Goal: Communication & Community: Ask a question

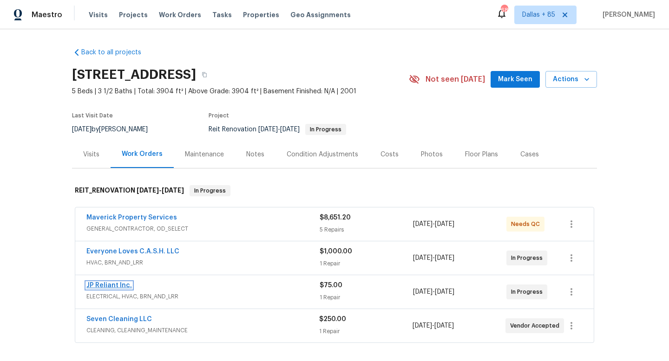
click at [105, 286] on link "JP Reliant Inc." at bounding box center [109, 285] width 46 height 7
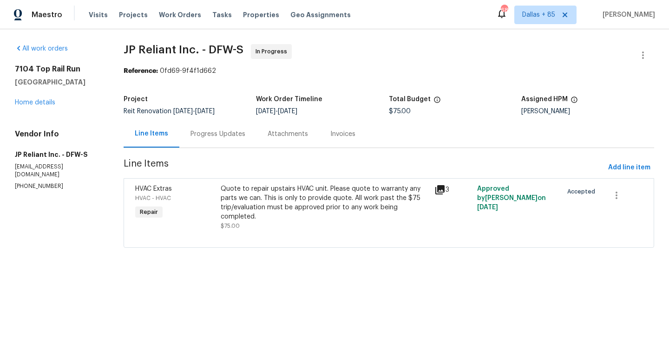
click at [219, 132] on div "Progress Updates" at bounding box center [217, 134] width 55 height 9
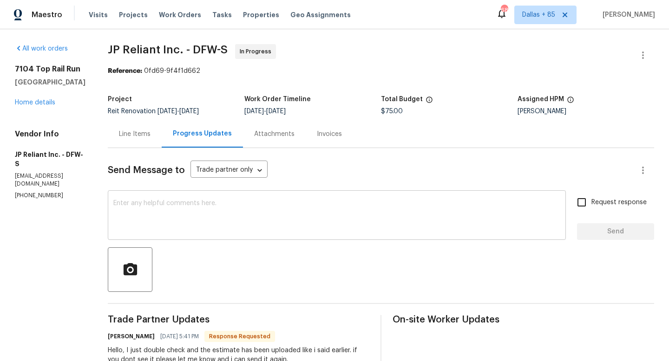
click at [228, 210] on textarea at bounding box center [336, 216] width 447 height 33
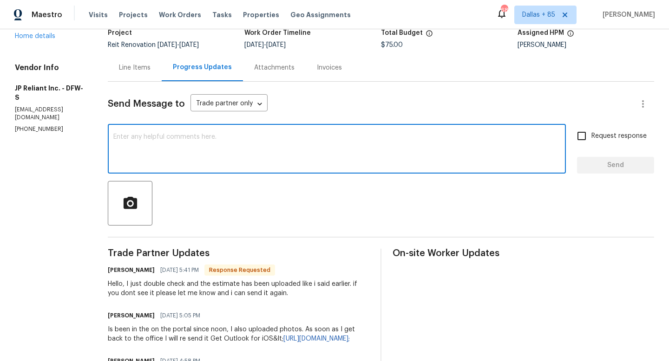
scroll to position [68, 0]
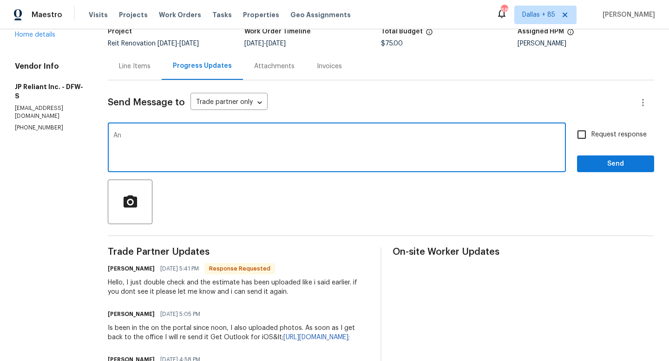
type textarea "A"
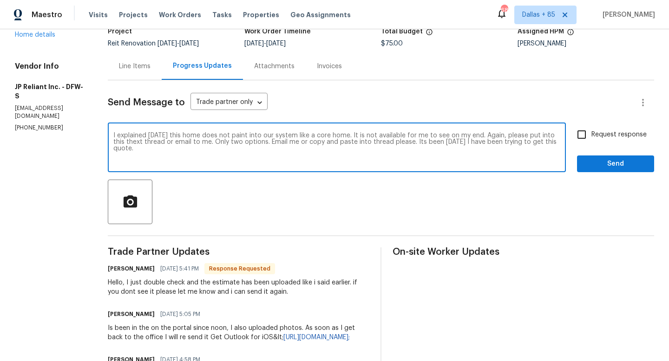
click at [138, 142] on textarea "I explained yesterday this home does not paint into our system like a core home…" at bounding box center [336, 148] width 447 height 33
type textarea "I explained yesterday this home does not paint into our system like a core home…"
click at [578, 134] on input "Request response" at bounding box center [582, 135] width 20 height 20
checkbox input "true"
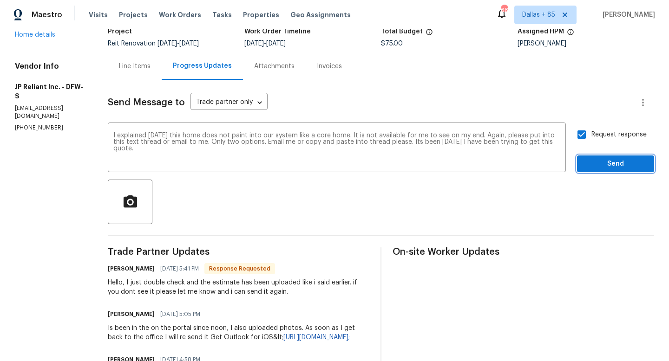
click at [603, 165] on span "Send" at bounding box center [615, 164] width 62 height 12
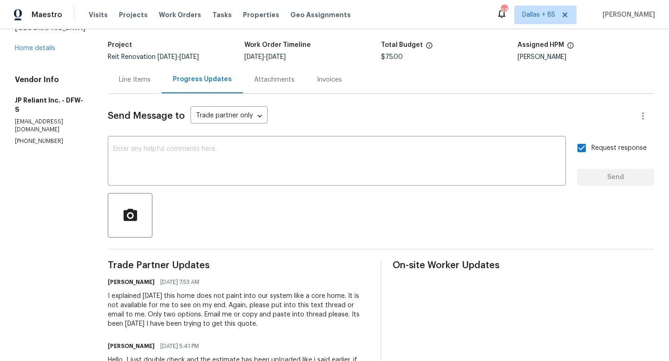
scroll to position [54, 0]
click at [150, 79] on div "Line Items" at bounding box center [135, 80] width 32 height 9
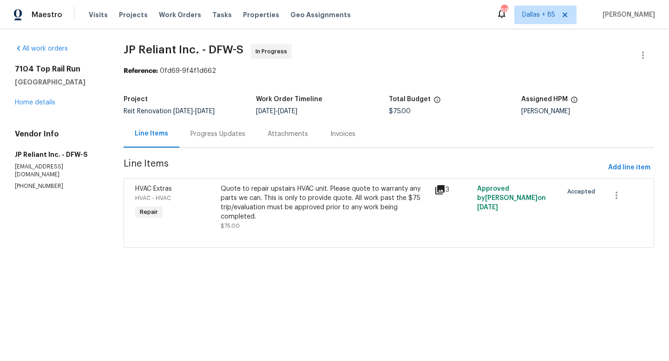
click at [443, 188] on icon at bounding box center [439, 189] width 9 height 9
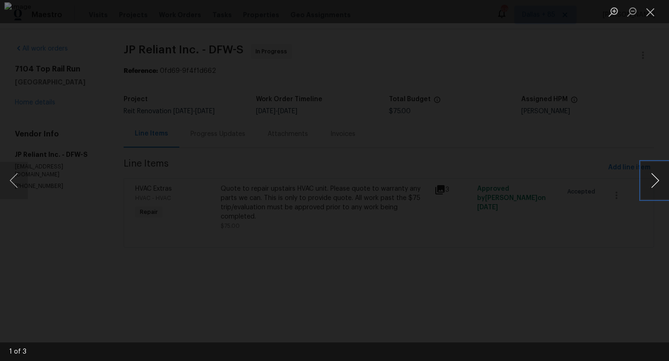
click at [654, 180] on button "Next image" at bounding box center [655, 180] width 28 height 37
click at [649, 18] on button "Close lightbox" at bounding box center [650, 12] width 19 height 16
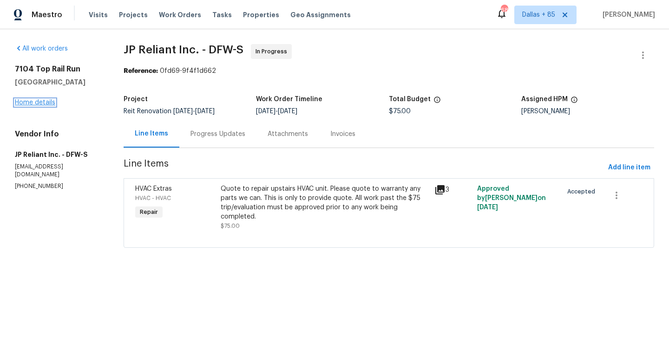
click at [33, 103] on link "Home details" at bounding box center [35, 102] width 40 height 7
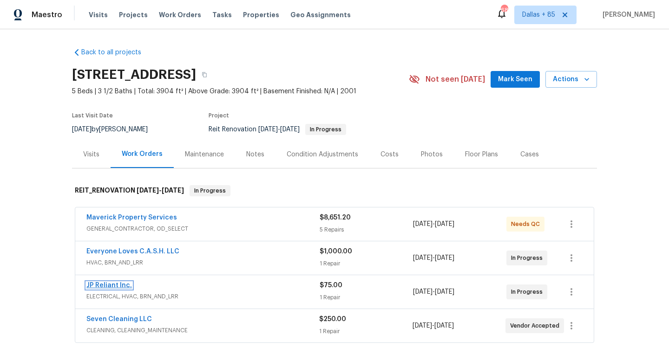
click at [111, 286] on link "JP Reliant Inc." at bounding box center [109, 285] width 46 height 7
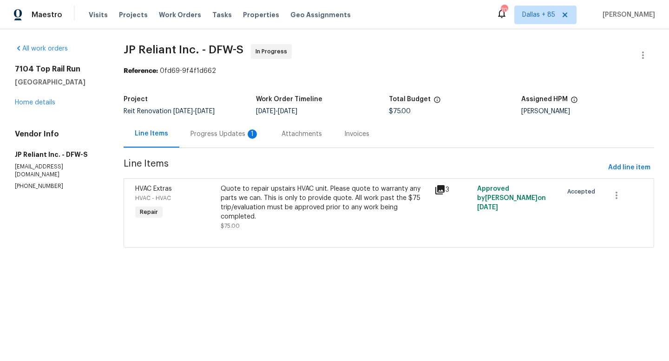
click at [214, 137] on div "Progress Updates 1" at bounding box center [224, 134] width 69 height 9
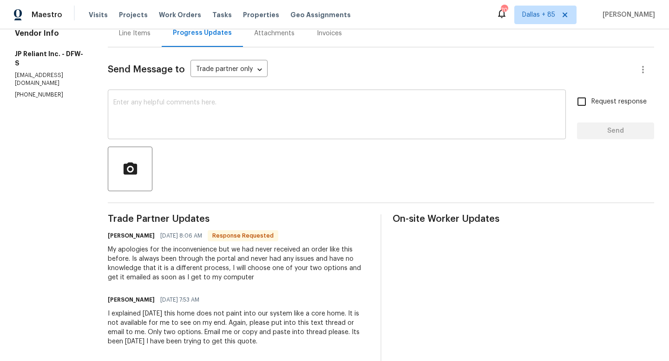
scroll to position [101, 0]
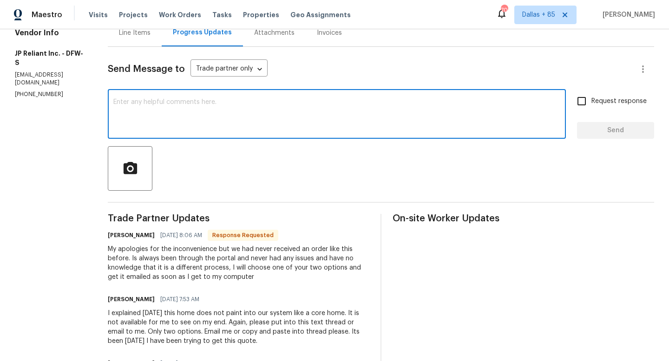
click at [184, 131] on textarea at bounding box center [336, 115] width 447 height 33
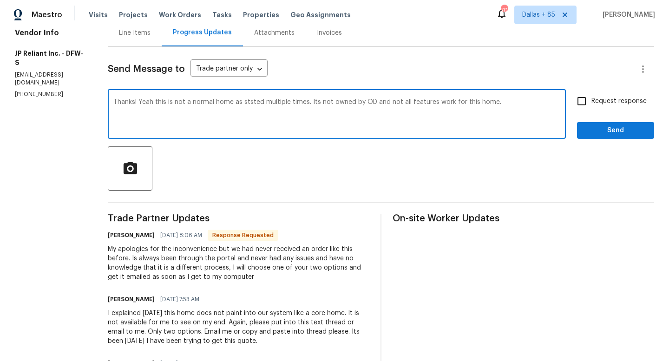
drag, startPoint x: 311, startPoint y: 102, endPoint x: 238, endPoint y: 105, distance: 72.5
click at [238, 105] on textarea "Thanks! Yeah this is not a normal home as ststed multiple times. Its not owned …" at bounding box center [336, 115] width 447 height 33
click at [439, 100] on textarea "Thanks! Yeah this is not a normal home. Its not owned by OD and not all feature…" at bounding box center [336, 115] width 447 height 33
type textarea "Thanks! Yeah this is not a normal home. Its not owned by OD and not all feature…"
click at [578, 105] on input "Request response" at bounding box center [582, 102] width 20 height 20
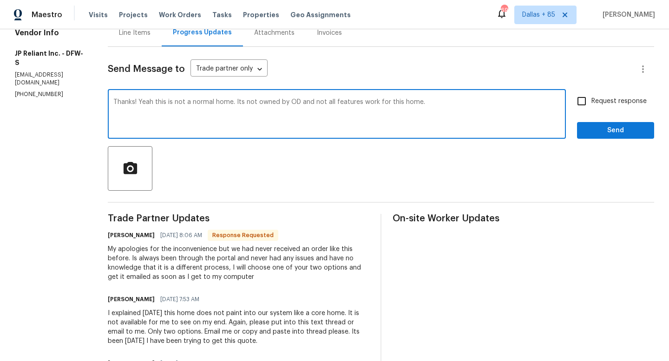
checkbox input "true"
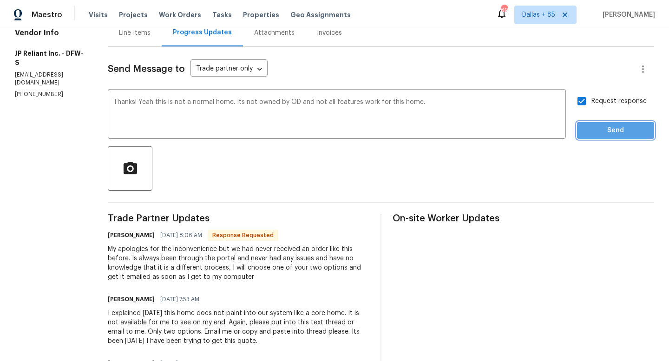
click at [617, 135] on span "Send" at bounding box center [615, 131] width 62 height 12
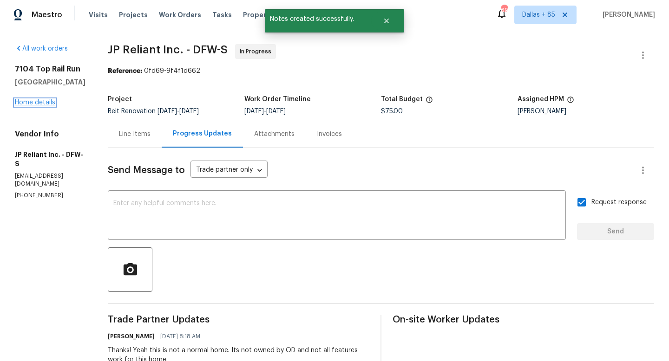
click at [41, 103] on link "Home details" at bounding box center [35, 102] width 40 height 7
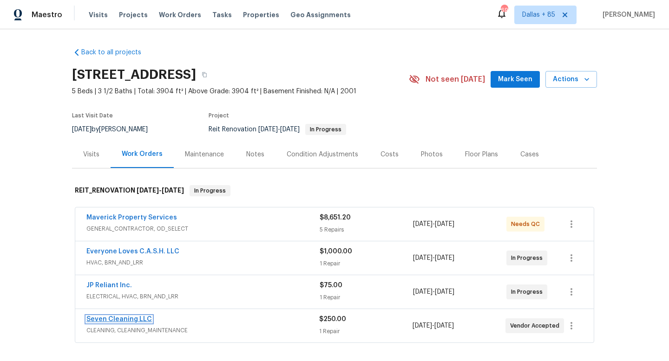
click at [116, 319] on link "Seven Cleaning LLC" at bounding box center [119, 319] width 66 height 7
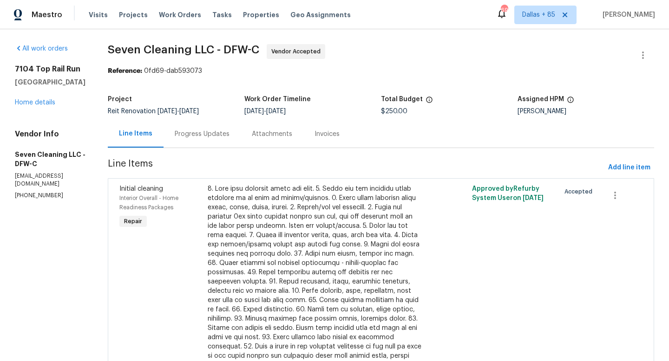
click at [202, 145] on div "Progress Updates" at bounding box center [202, 133] width 77 height 27
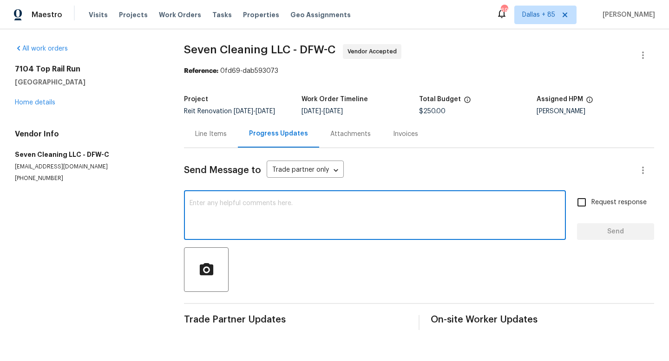
click at [215, 219] on textarea at bounding box center [375, 216] width 371 height 33
type textarea "Why"
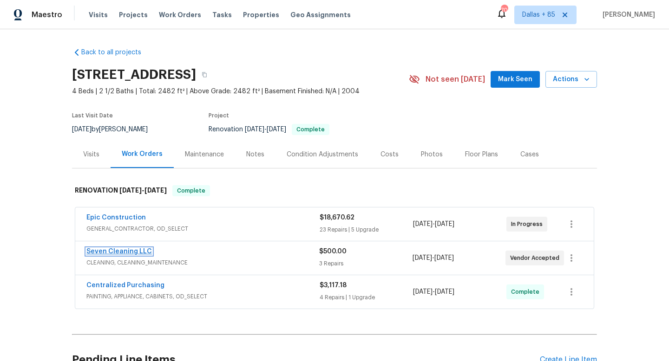
click at [118, 253] on link "Seven Cleaning LLC" at bounding box center [119, 252] width 66 height 7
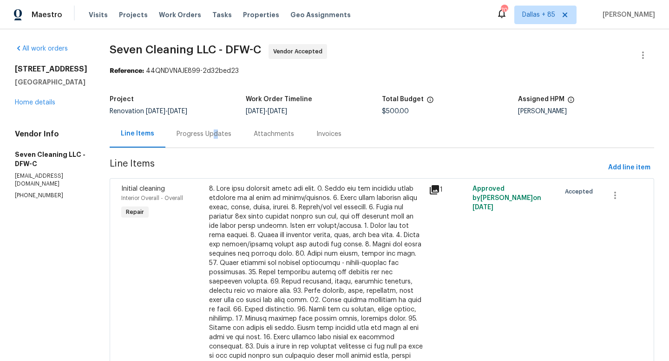
click at [221, 136] on div "Progress Updates" at bounding box center [204, 134] width 55 height 9
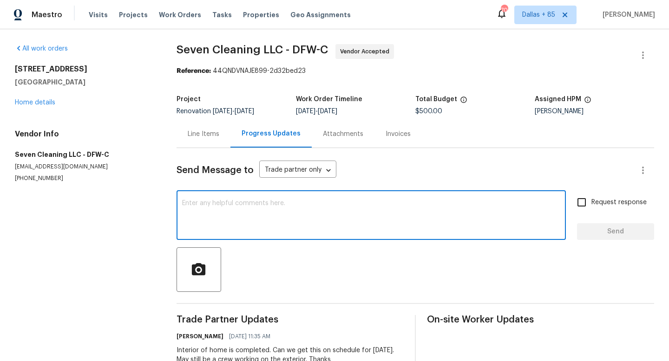
click at [301, 231] on textarea at bounding box center [371, 216] width 378 height 33
type textarea "Why was this home not cleaned [DATE]?"
click at [578, 201] on input "Request response" at bounding box center [582, 203] width 20 height 20
checkbox input "true"
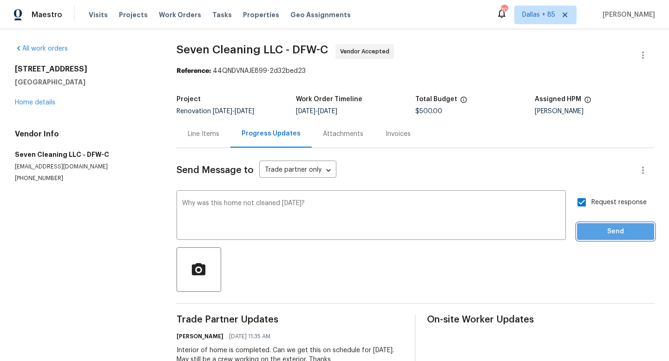
click at [593, 229] on span "Send" at bounding box center [615, 232] width 62 height 12
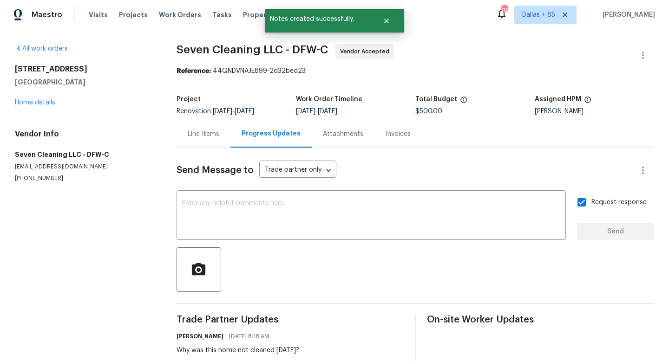
scroll to position [66, 0]
